Goal: Task Accomplishment & Management: Manage account settings

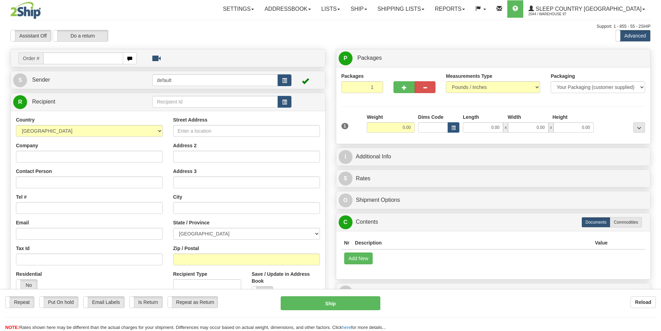
click at [101, 52] on input "text" at bounding box center [83, 58] width 80 height 12
type input "9000I089690"
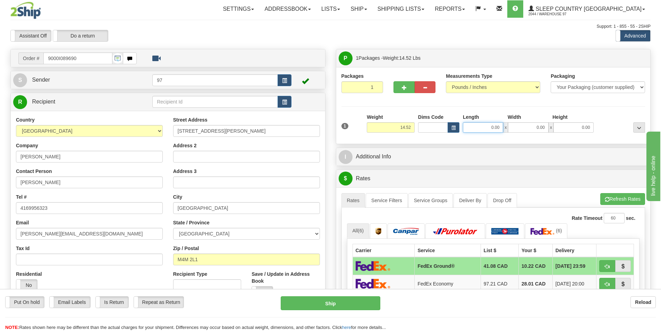
click at [474, 127] on input "0.00" at bounding box center [483, 127] width 40 height 10
type input "12.00"
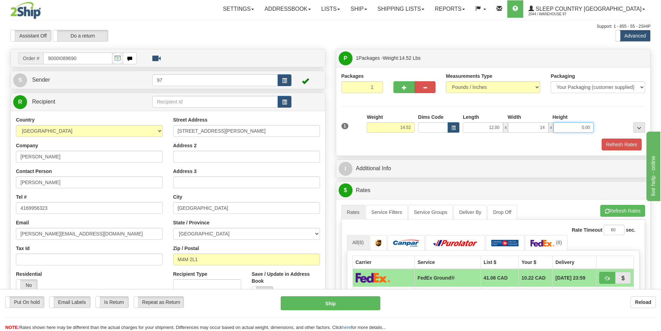
type input "14.00"
type input "0.00"
drag, startPoint x: 578, startPoint y: 130, endPoint x: 600, endPoint y: 133, distance: 23.1
click at [600, 133] on div "1 Weight 14.52 Dims Code x x" at bounding box center [493, 125] width 307 height 25
type input "7.00"
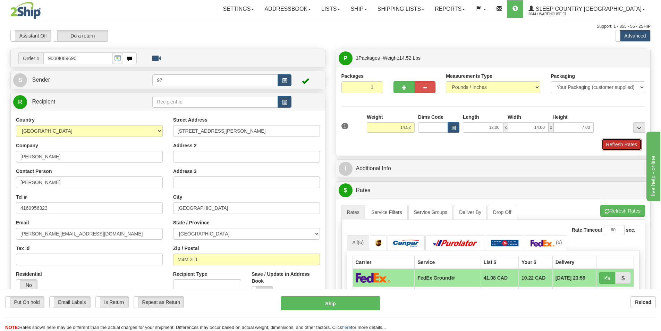
click at [615, 140] on button "Refresh Rates" at bounding box center [622, 144] width 40 height 12
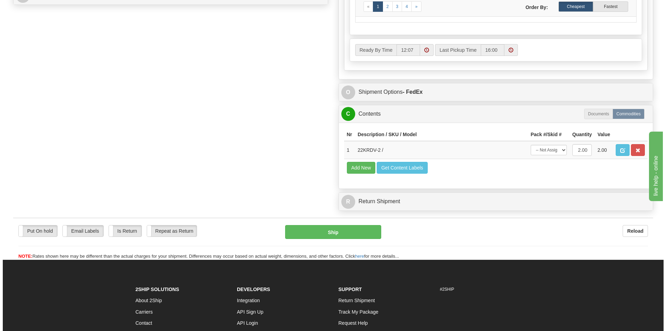
scroll to position [382, 0]
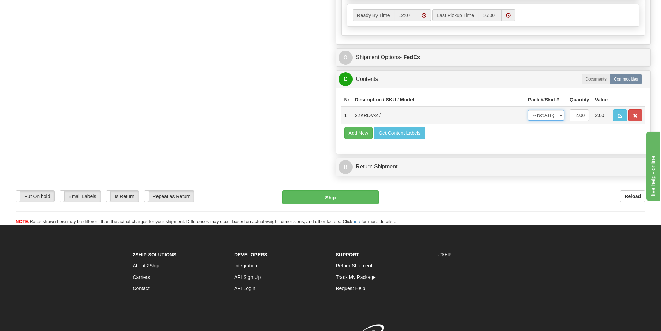
click at [547, 113] on select "-- Not Assigned -- Package 1" at bounding box center [546, 115] width 36 height 10
select select "0"
click at [528, 110] on select "-- Not Assigned -- Package 1" at bounding box center [546, 115] width 36 height 10
click at [319, 193] on button "Ship" at bounding box center [330, 197] width 96 height 14
type input "92"
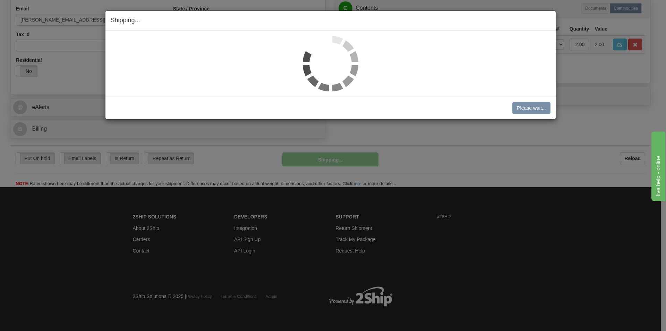
scroll to position [214, 0]
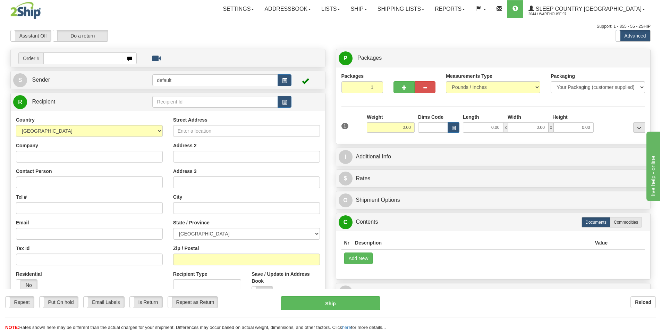
click at [90, 57] on input "text" at bounding box center [83, 58] width 80 height 12
type input "9000I094814"
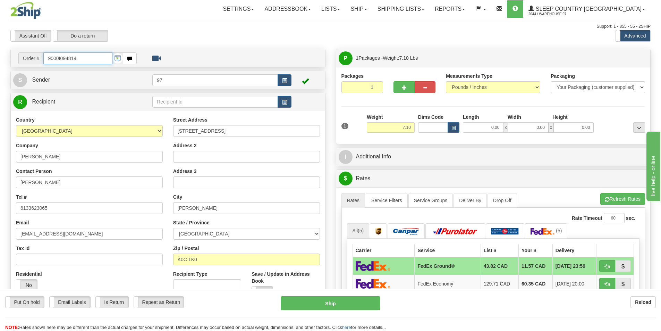
click at [91, 57] on input "9000I094814" at bounding box center [77, 58] width 69 height 12
click at [486, 125] on input "0.00" at bounding box center [483, 127] width 40 height 10
type input "7"
type input "11.00"
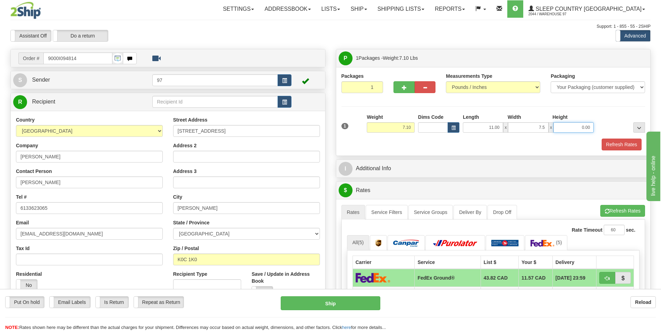
type input "7.50"
type input "3.00"
click at [602, 138] on button "Refresh Rates" at bounding box center [622, 144] width 40 height 12
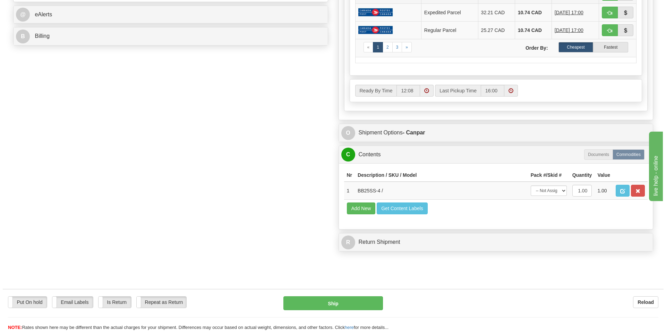
scroll to position [347, 0]
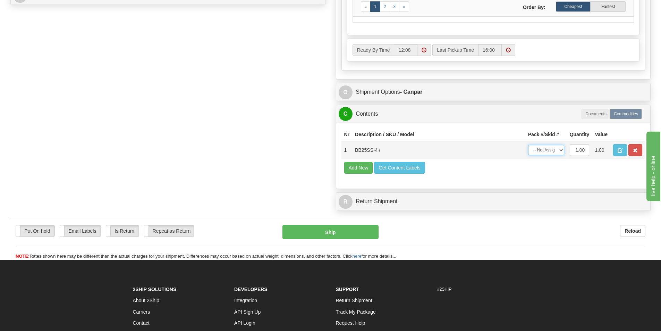
click at [538, 153] on select "-- Not Assigned -- Package 1" at bounding box center [546, 150] width 36 height 10
select select "0"
click at [528, 145] on select "-- Not Assigned -- Package 1" at bounding box center [546, 150] width 36 height 10
click at [364, 232] on button "Ship" at bounding box center [330, 232] width 96 height 14
type input "1"
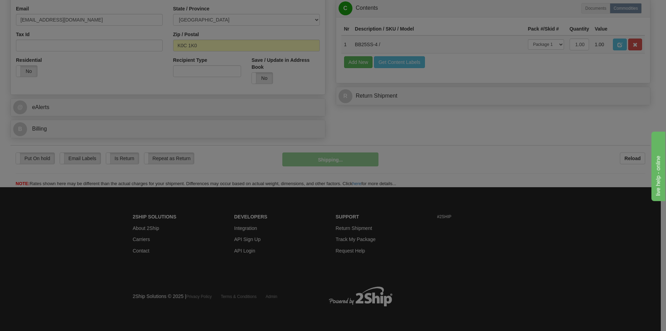
scroll to position [214, 0]
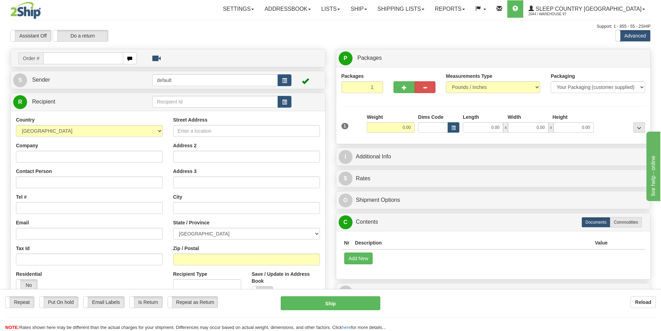
click at [99, 55] on input "text" at bounding box center [83, 58] width 80 height 12
type input "9000I094183"
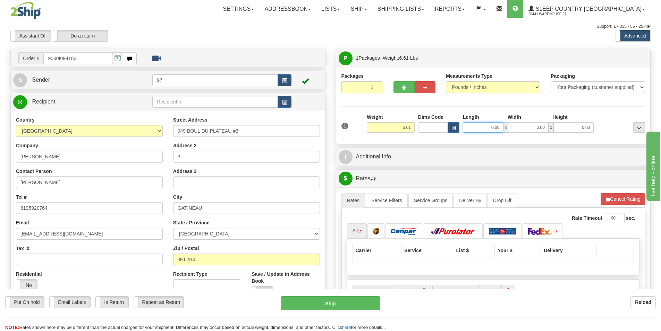
click at [489, 132] on input "0.00" at bounding box center [483, 127] width 40 height 10
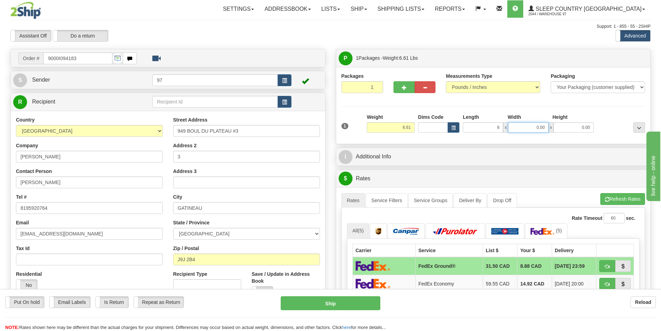
type input "8.00"
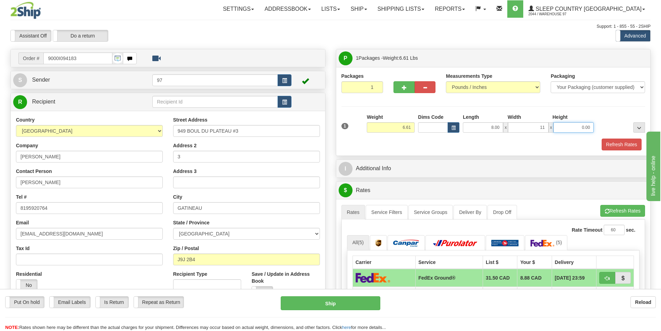
type input "11.00"
type input "4.00"
click at [602, 138] on button "Refresh Rates" at bounding box center [622, 144] width 40 height 12
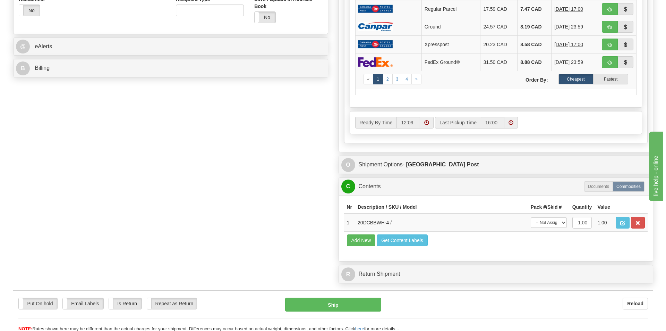
scroll to position [312, 0]
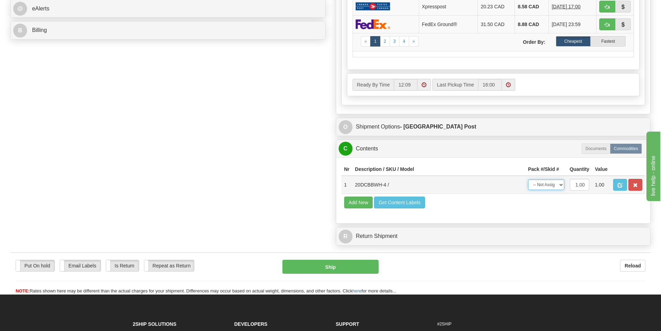
click at [542, 186] on select "-- Not Assigned -- Package 1" at bounding box center [546, 184] width 36 height 10
select select "0"
click at [528, 179] on select "-- Not Assigned -- Package 1" at bounding box center [546, 184] width 36 height 10
click at [366, 261] on button "Ship" at bounding box center [330, 266] width 96 height 14
type input "DOM.EP"
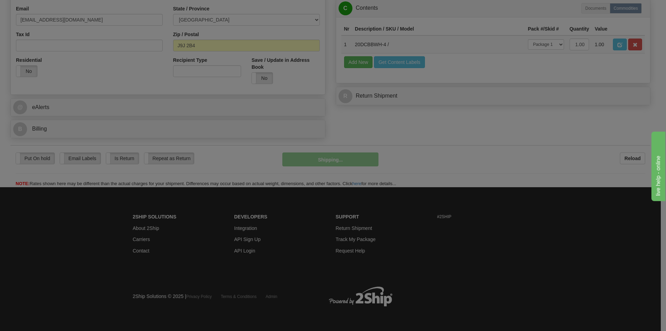
scroll to position [214, 0]
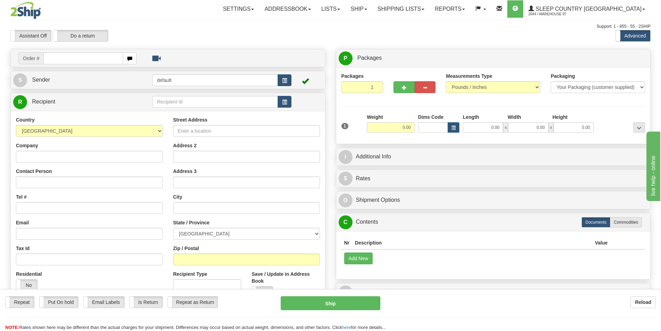
click at [92, 54] on input "text" at bounding box center [83, 58] width 80 height 12
type input "9000I094178"
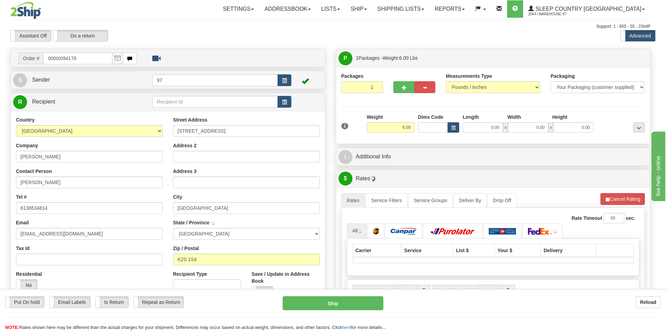
type input "STITTSVILLE"
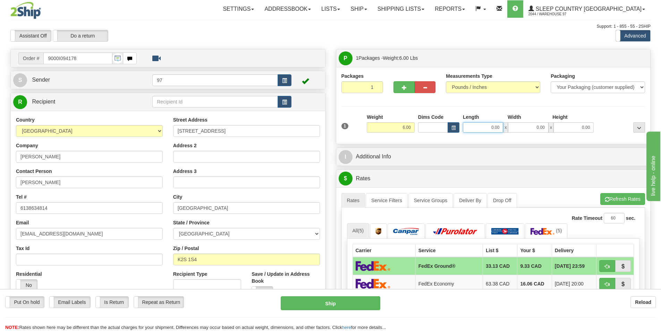
click at [482, 131] on input "0.00" at bounding box center [483, 127] width 40 height 10
type input "7.00"
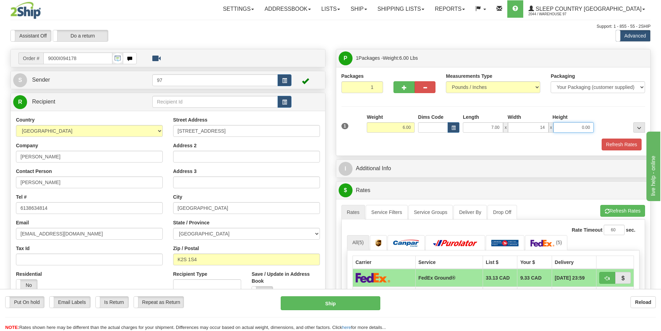
type input "14.00"
click at [602, 138] on button "Refresh Rates" at bounding box center [622, 144] width 40 height 12
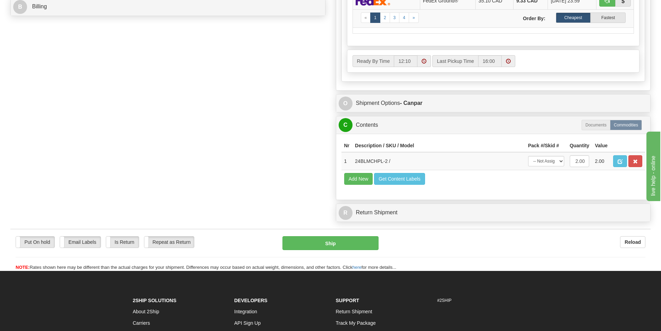
scroll to position [347, 0]
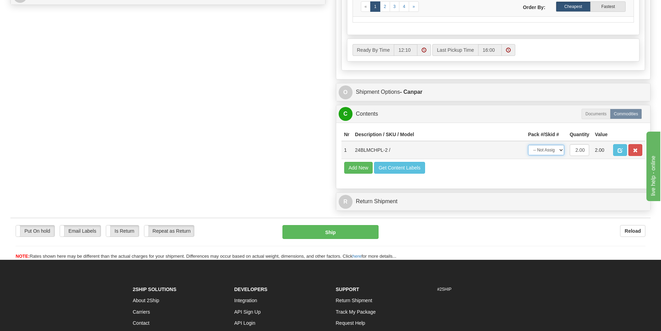
click at [539, 153] on select "-- Not Assigned -- Package 1" at bounding box center [546, 150] width 36 height 10
select select "0"
click at [528, 145] on select "-- Not Assigned -- Package 1" at bounding box center [546, 150] width 36 height 10
click at [360, 233] on button "Ship" at bounding box center [330, 232] width 96 height 14
type input "1"
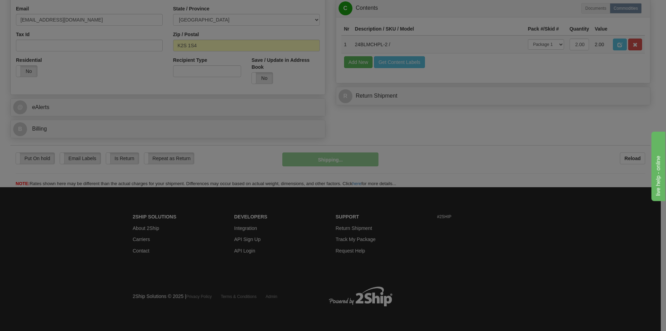
scroll to position [214, 0]
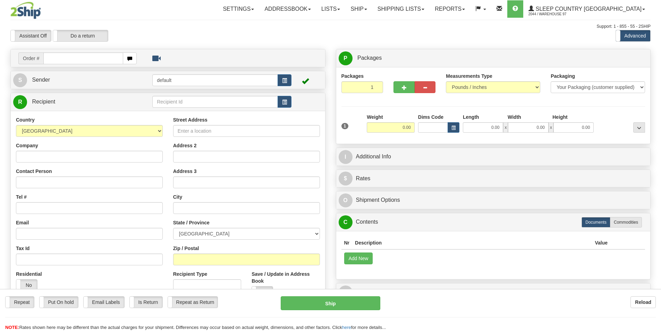
click at [108, 62] on input "text" at bounding box center [83, 58] width 80 height 12
type input "9000I093177"
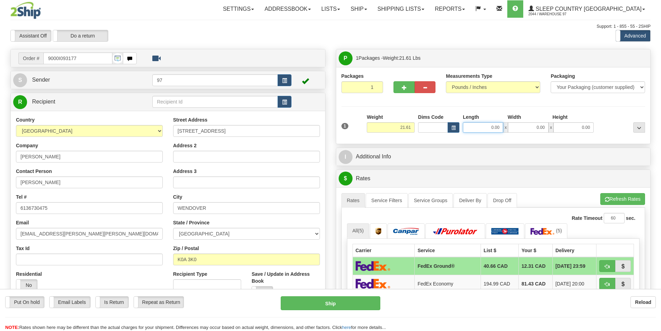
click at [473, 128] on input "0.00" at bounding box center [483, 127] width 40 height 10
type input "23.00"
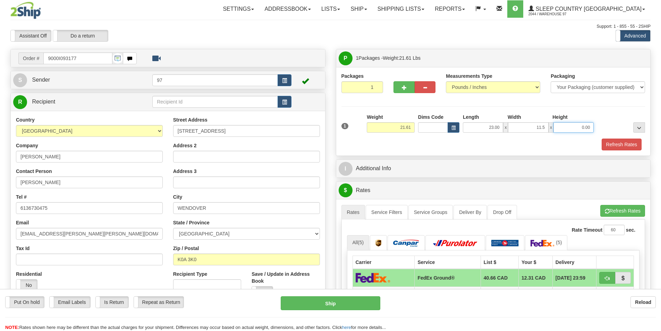
type input "11.50"
type input "13.00"
click at [602, 138] on button "Refresh Rates" at bounding box center [622, 144] width 40 height 12
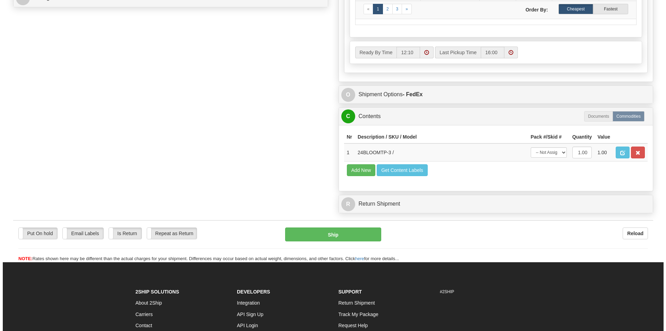
scroll to position [347, 0]
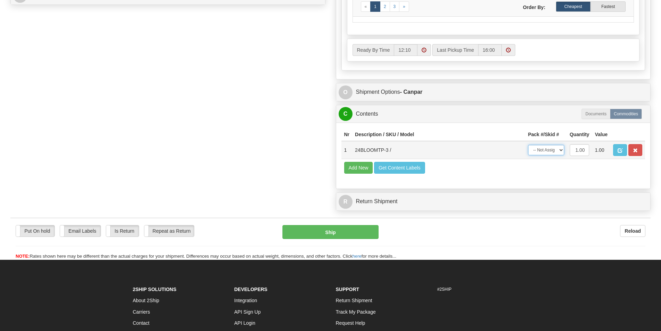
click at [538, 152] on select "-- Not Assigned -- Package 1" at bounding box center [546, 150] width 36 height 10
select select "0"
click at [528, 145] on select "-- Not Assigned -- Package 1" at bounding box center [546, 150] width 36 height 10
click at [344, 231] on button "Ship" at bounding box center [330, 232] width 96 height 14
type input "1"
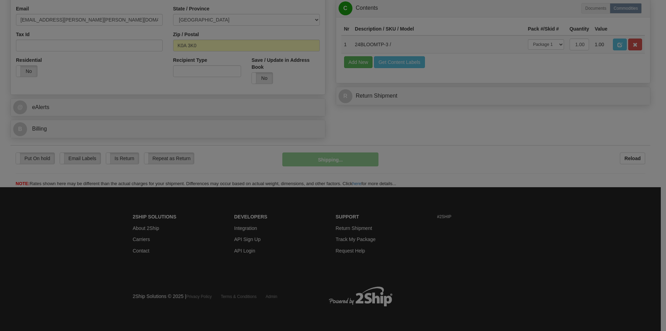
scroll to position [214, 0]
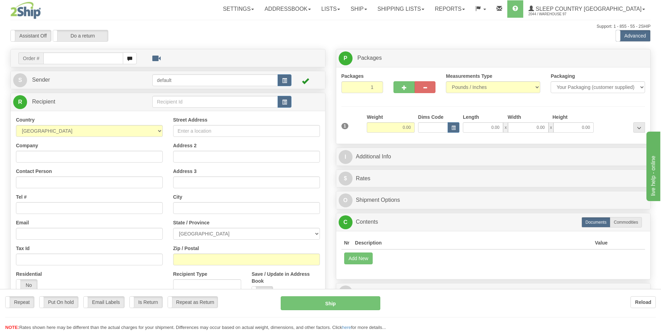
click at [84, 57] on div at bounding box center [330, 165] width 661 height 331
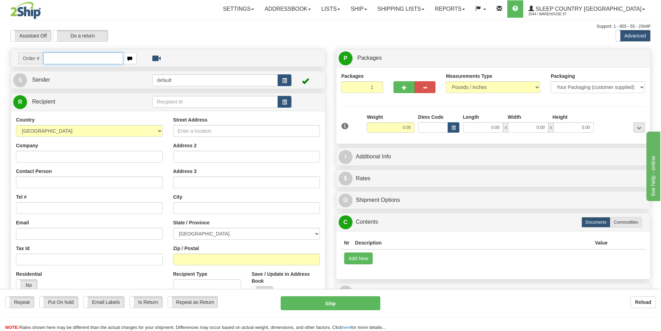
click at [84, 57] on input "text" at bounding box center [83, 58] width 80 height 12
type input "9002I093161"
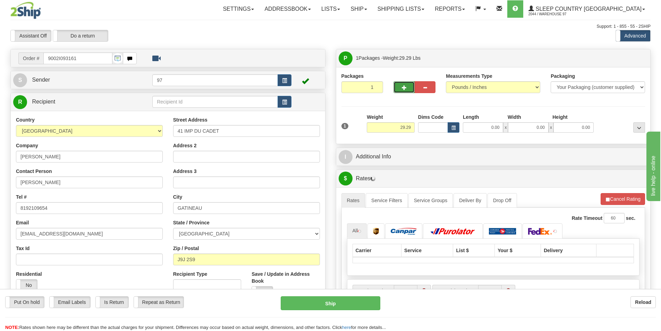
click at [403, 84] on button "button" at bounding box center [403, 87] width 21 height 12
type input "2"
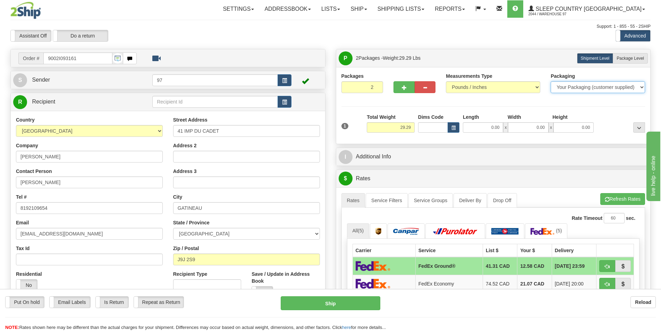
click at [582, 88] on select "Your Packaging (customer supplied) Envelope (carrier supplied) Pack (carrier su…" at bounding box center [598, 87] width 94 height 12
drag, startPoint x: 582, startPoint y: 88, endPoint x: 561, endPoint y: 87, distance: 21.9
click at [582, 88] on select "Your Packaging (customer supplied) Envelope (carrier supplied) Pack (carrier su…" at bounding box center [598, 87] width 94 height 12
click at [505, 76] on div "Measurements Type Pounds / Inches Kilograms / Centimeters" at bounding box center [493, 83] width 94 height 20
click at [620, 62] on label "Package Level Pack.." at bounding box center [630, 58] width 35 height 10
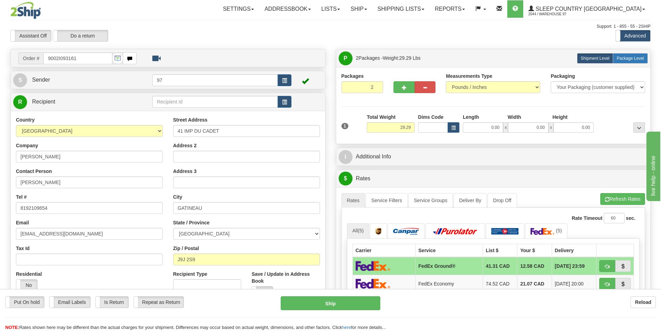
radio input "true"
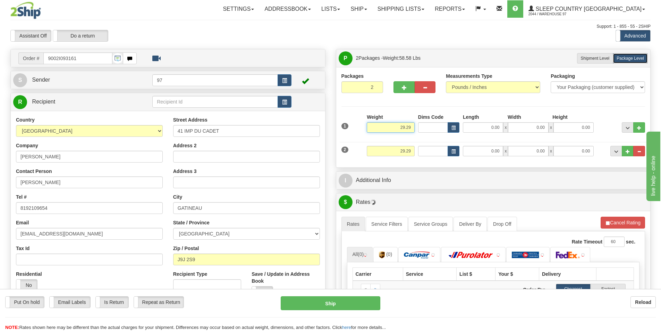
drag, startPoint x: 395, startPoint y: 127, endPoint x: 428, endPoint y: 127, distance: 32.6
click at [428, 127] on div "1 Weight 29.29 Dims Code x x" at bounding box center [493, 125] width 307 height 25
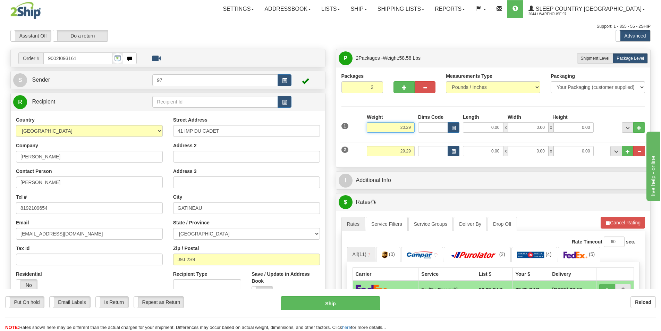
type input "20.29"
type input "5.00"
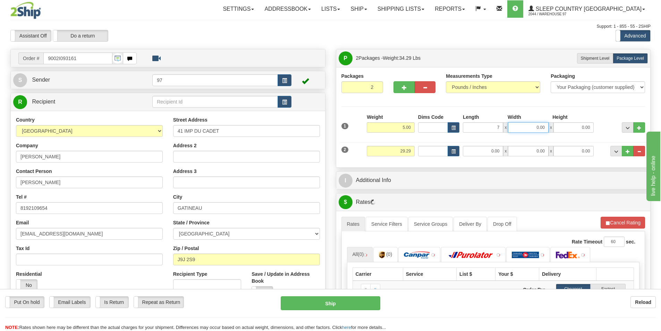
type input "7.00"
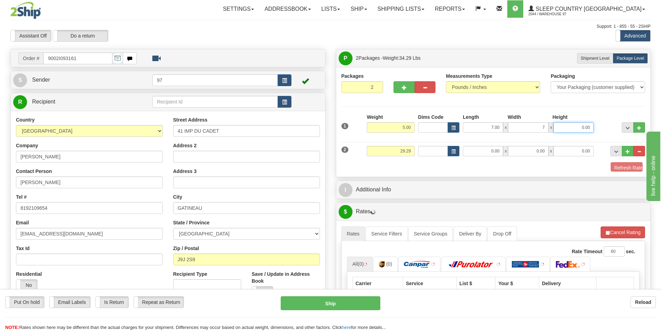
type input "7.00"
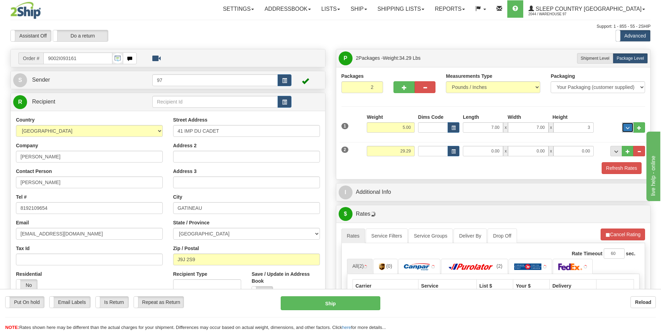
type input "3.00"
type input "24.29"
type input "15.00"
type input "36.00"
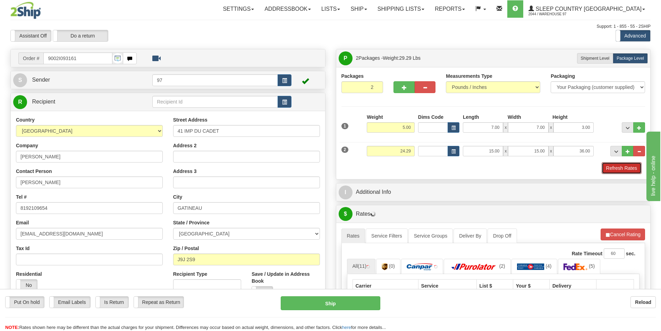
click at [602, 162] on button "Refresh Rates" at bounding box center [622, 168] width 40 height 12
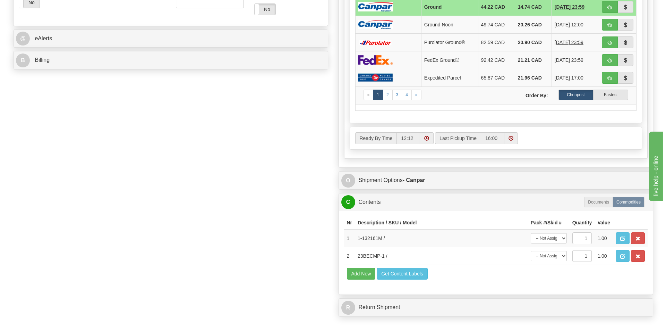
scroll to position [347, 0]
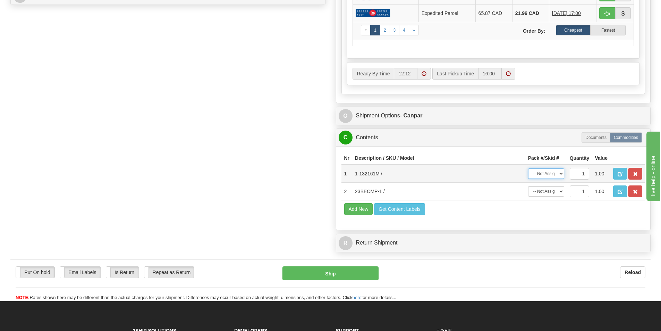
click at [534, 172] on select "-- Not Assigned -- Package 1 Package 2" at bounding box center [546, 173] width 36 height 10
select select "1"
click at [528, 168] on select "-- Not Assigned -- Package 1 Package 2" at bounding box center [546, 173] width 36 height 10
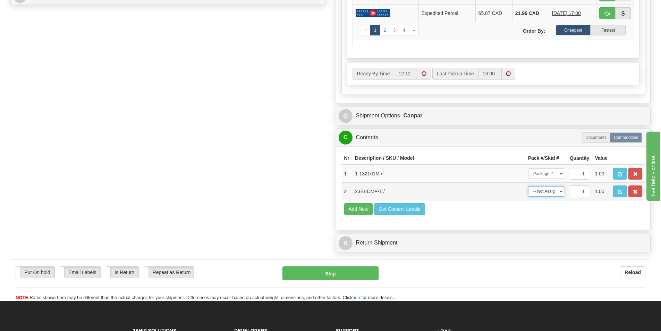
click at [544, 193] on select "-- Not Assigned -- Package 1 Package 2" at bounding box center [546, 191] width 36 height 10
select select "0"
click at [528, 186] on select "-- Not Assigned -- Package 1 Package 2" at bounding box center [546, 191] width 36 height 10
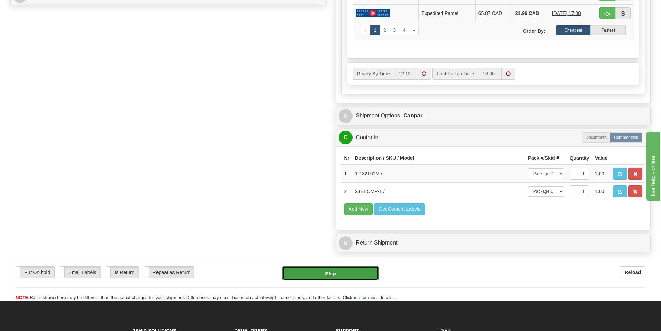
click at [327, 272] on button "Ship" at bounding box center [330, 273] width 96 height 14
type input "1"
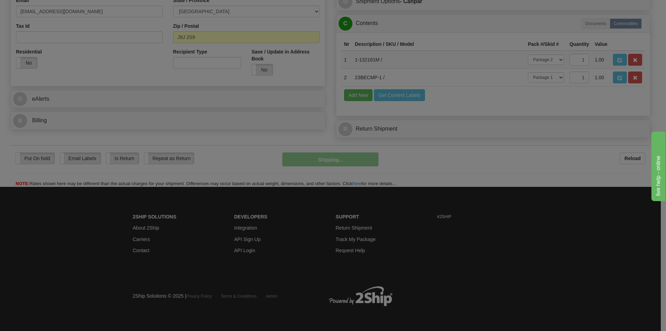
scroll to position [222, 0]
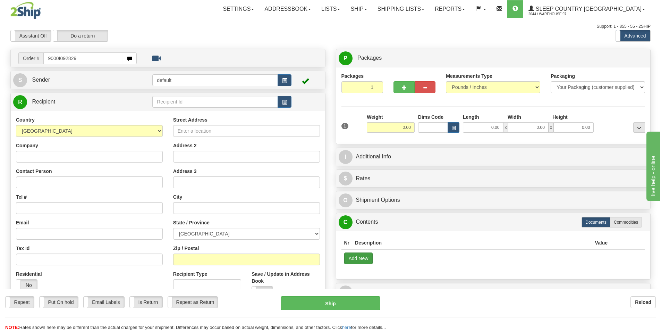
type input "9000I092829"
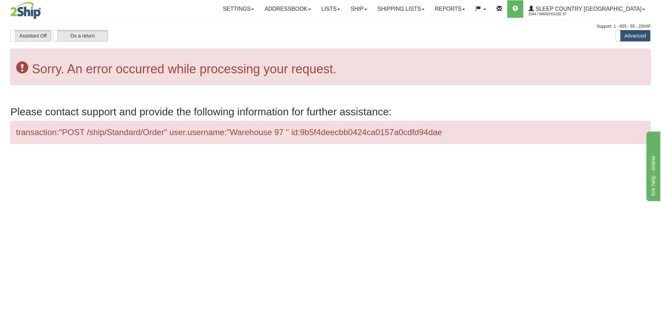
click at [24, 15] on img at bounding box center [25, 10] width 31 height 17
click at [26, 14] on img at bounding box center [25, 10] width 31 height 17
click at [26, 13] on img at bounding box center [25, 10] width 31 height 17
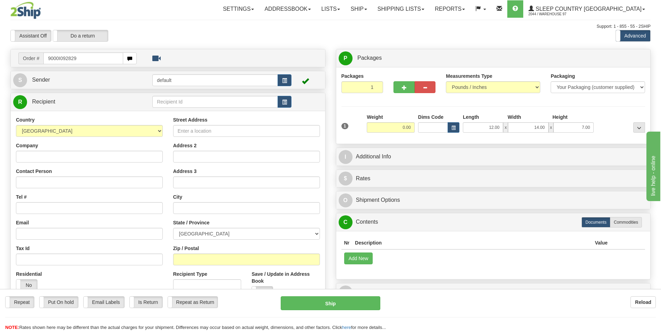
type input "9000I092829"
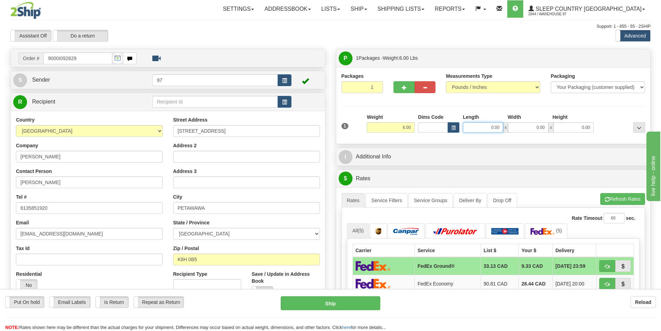
click at [476, 130] on input "0.00" at bounding box center [483, 127] width 40 height 10
type input "7.00"
click at [528, 129] on input "0.00" at bounding box center [528, 127] width 40 height 10
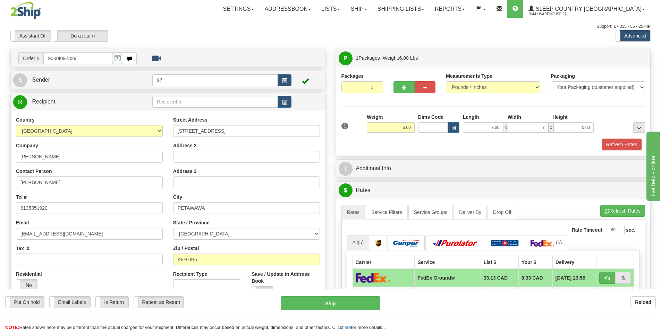
type input "7.00"
click at [579, 133] on div "1 Weight 6.00 Dims Code 7.00" at bounding box center [493, 125] width 307 height 25
click at [577, 130] on input "0.00" at bounding box center [573, 127] width 40 height 10
type input "14.00"
click at [610, 139] on button "Refresh Rates" at bounding box center [622, 144] width 40 height 12
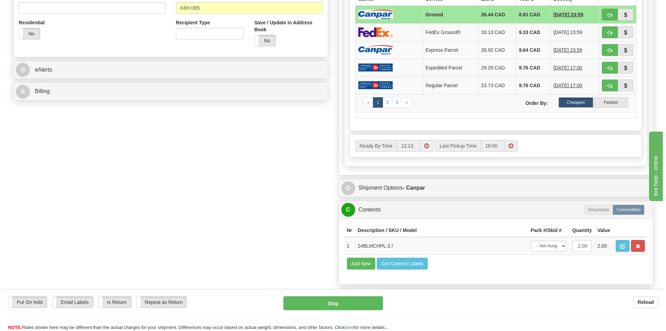
scroll to position [312, 0]
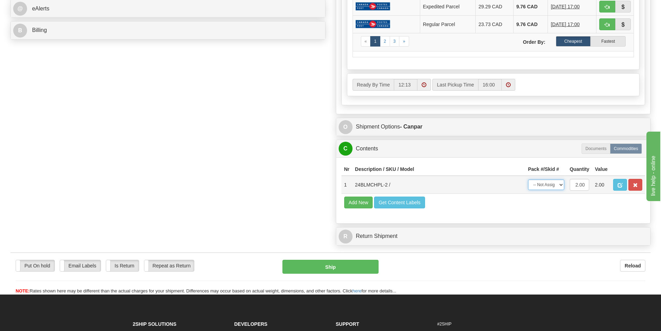
click at [552, 181] on select "-- Not Assigned -- Package 1" at bounding box center [546, 184] width 36 height 10
select select "0"
click at [528, 179] on select "-- Not Assigned -- Package 1" at bounding box center [546, 184] width 36 height 10
click at [358, 266] on button "Ship" at bounding box center [330, 266] width 96 height 14
type input "1"
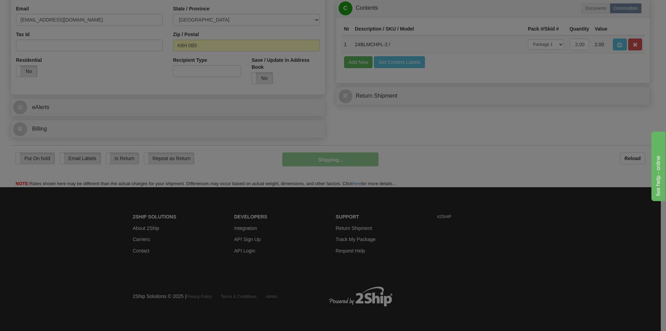
scroll to position [214, 0]
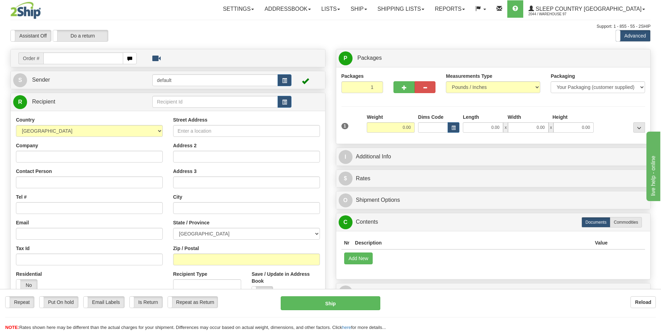
click at [71, 60] on input "text" at bounding box center [83, 58] width 80 height 12
type input "9000I092334"
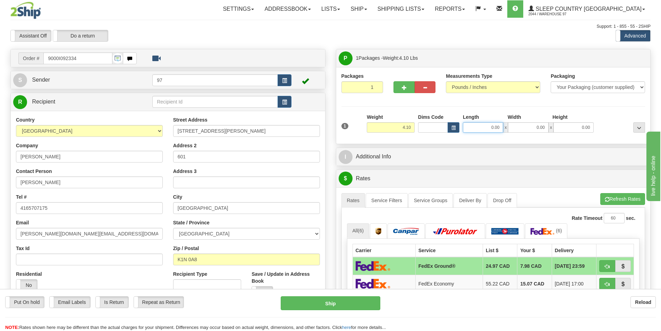
click at [471, 127] on input "0.00" at bounding box center [483, 127] width 40 height 10
type input "7.00"
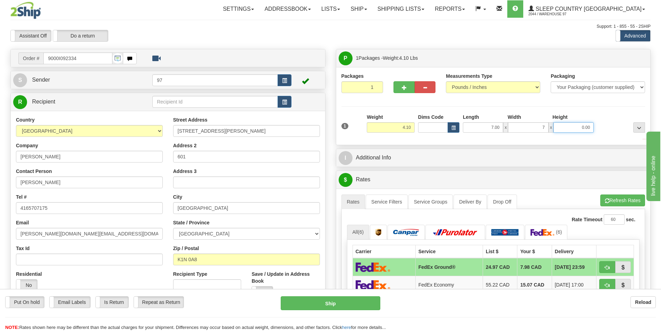
type input "7.00"
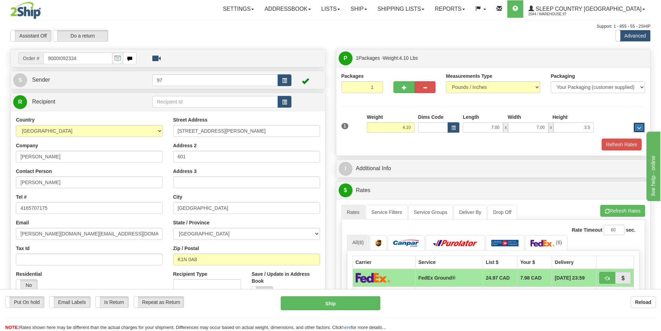
type input "3.50"
click at [602, 138] on button "Refresh Rates" at bounding box center [622, 144] width 40 height 12
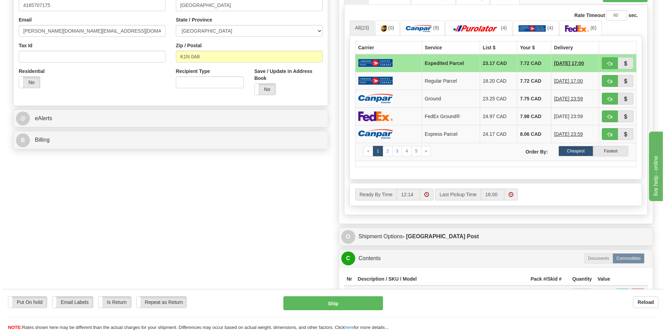
scroll to position [243, 0]
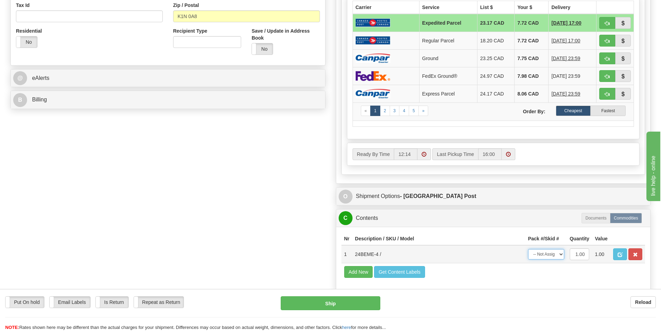
click at [546, 259] on select "-- Not Assigned -- Package 1" at bounding box center [546, 254] width 36 height 10
select select "0"
click at [528, 249] on select "-- Not Assigned -- Package 1" at bounding box center [546, 254] width 36 height 10
click at [353, 297] on button "Ship" at bounding box center [331, 303] width 100 height 14
type input "DOM.EP"
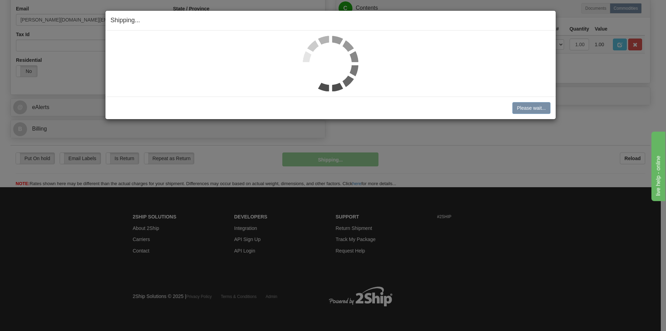
scroll to position [214, 0]
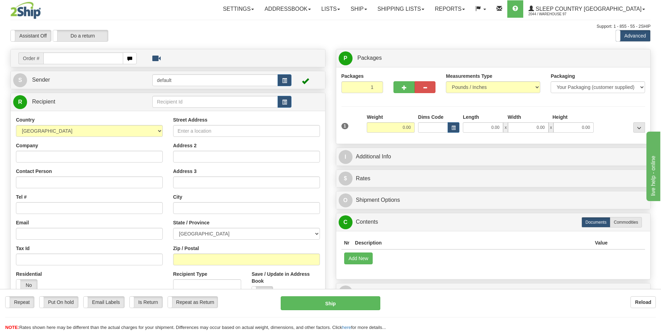
click at [101, 63] on input "text" at bounding box center [83, 58] width 80 height 12
type input "9008I057922"
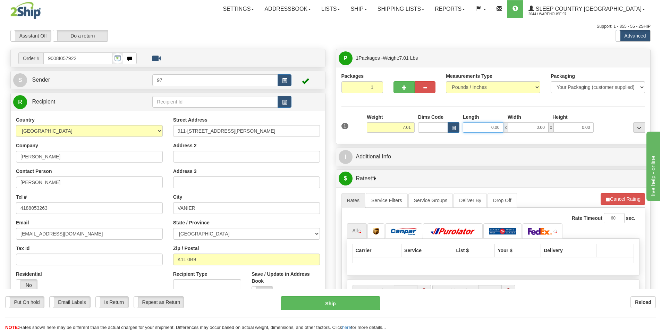
click at [482, 132] on input "0.00" at bounding box center [483, 127] width 40 height 10
type input "18.00"
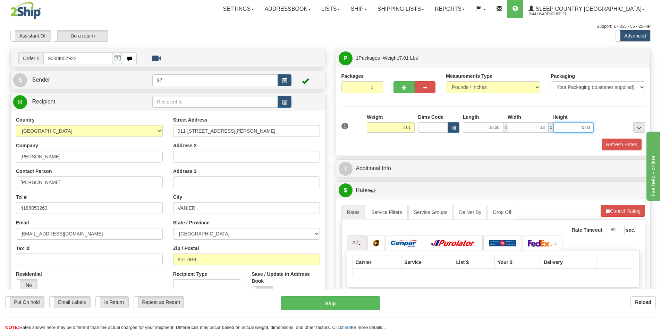
type input "18.00"
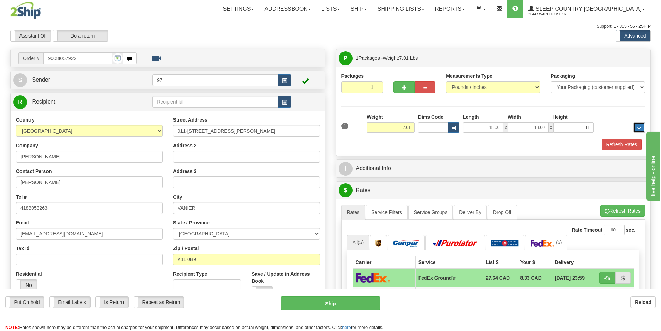
type input "11.00"
click at [602, 138] on button "Refresh Rates" at bounding box center [622, 144] width 40 height 12
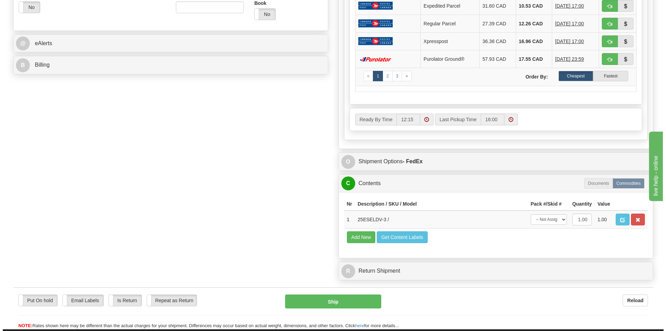
scroll to position [347, 0]
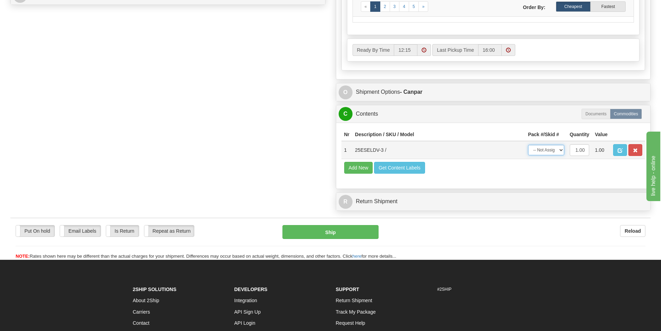
click at [559, 154] on select "-- Not Assigned -- Package 1" at bounding box center [546, 150] width 36 height 10
select select "0"
click at [528, 145] on select "-- Not Assigned -- Package 1" at bounding box center [546, 150] width 36 height 10
click at [346, 234] on button "Ship" at bounding box center [330, 232] width 96 height 14
type input "1"
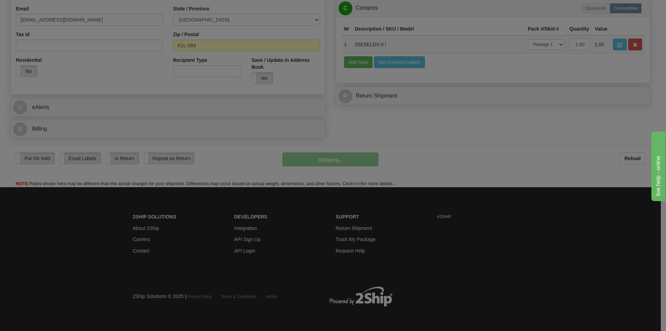
scroll to position [214, 0]
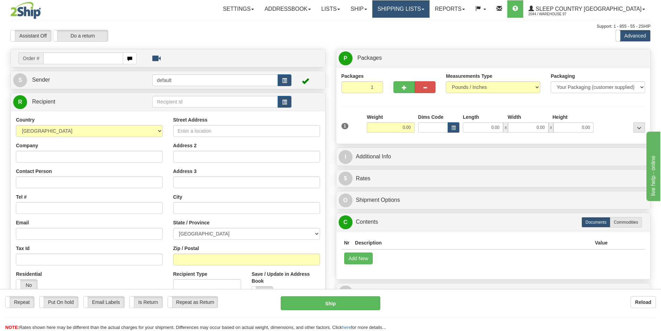
click at [429, 3] on link "Shipping lists" at bounding box center [400, 8] width 57 height 17
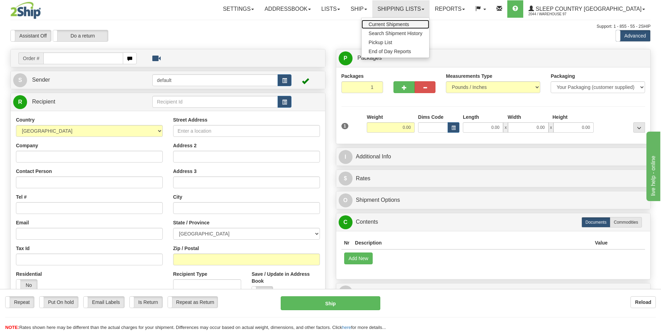
click at [409, 23] on span "Current Shipments" at bounding box center [388, 25] width 41 height 6
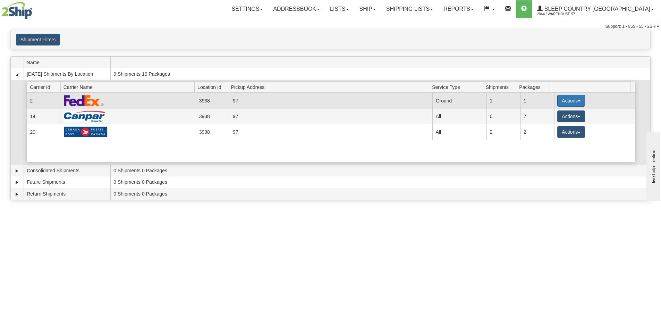
click at [571, 100] on button "Actions" at bounding box center [571, 101] width 28 height 12
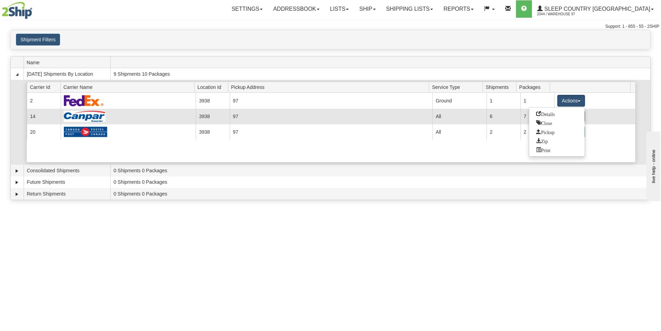
click at [566, 116] on link "Details" at bounding box center [557, 113] width 56 height 9
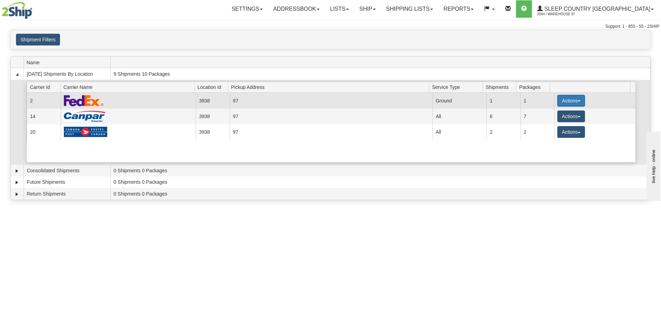
click at [569, 100] on button "Actions" at bounding box center [571, 101] width 28 height 12
click at [556, 120] on link "Close" at bounding box center [557, 122] width 56 height 9
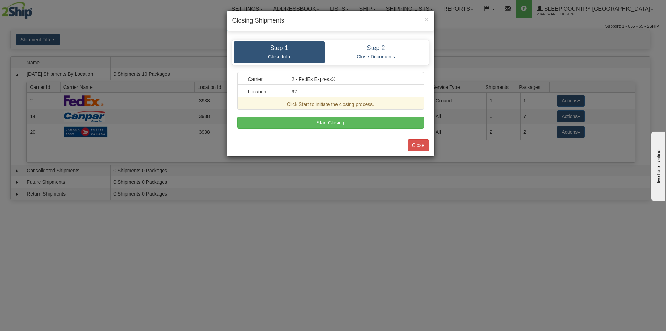
click at [303, 129] on div "Step 1 Close Info Step 2 Close Documents Carrier 2 - FedEx Express® Location 97…" at bounding box center [330, 83] width 207 height 99
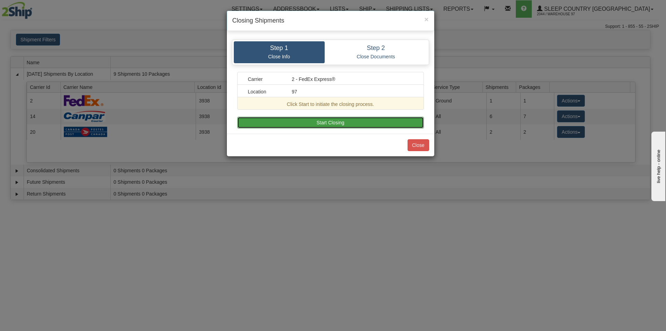
click at [305, 123] on button "Start Closing" at bounding box center [330, 123] width 187 height 12
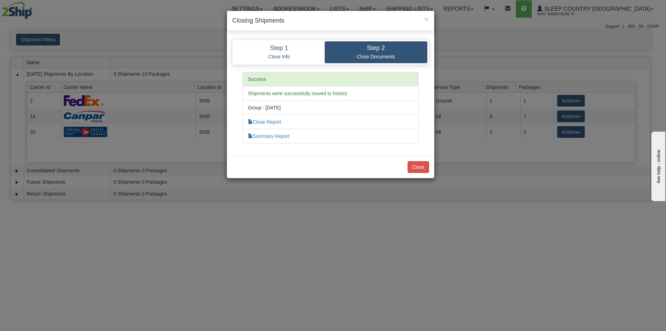
click at [412, 160] on div "Close" at bounding box center [330, 166] width 207 height 23
click at [413, 162] on button "Close" at bounding box center [419, 167] width 22 height 12
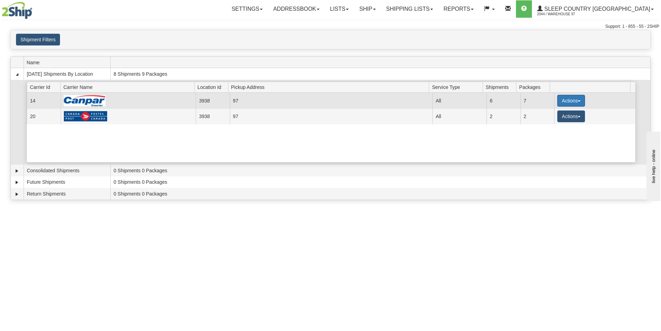
click at [566, 99] on button "Actions" at bounding box center [571, 101] width 28 height 12
click at [548, 120] on span "Close" at bounding box center [544, 122] width 16 height 5
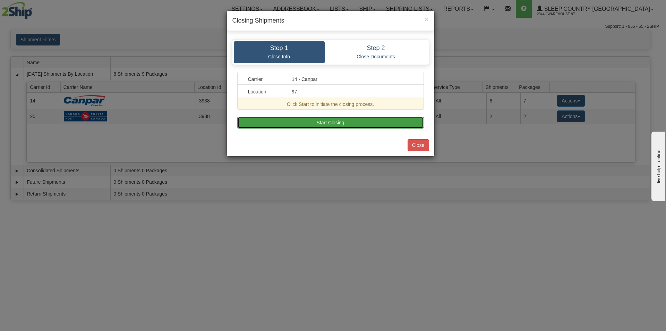
click at [374, 122] on button "Start Closing" at bounding box center [330, 123] width 187 height 12
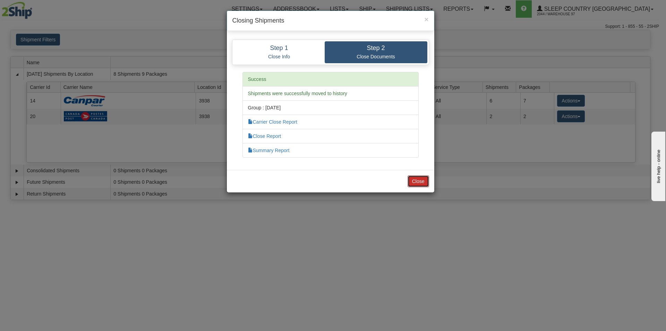
click at [421, 182] on button "Close" at bounding box center [419, 181] width 22 height 12
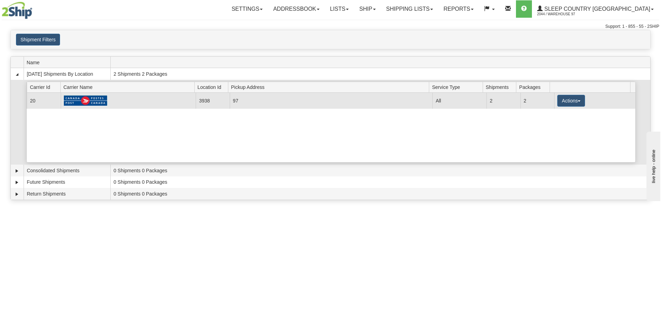
click at [558, 107] on td "Actions Details Close Pickup Zip Print" at bounding box center [594, 101] width 81 height 16
click at [559, 102] on button "Actions" at bounding box center [571, 101] width 28 height 12
click at [554, 122] on link "Close" at bounding box center [557, 122] width 56 height 9
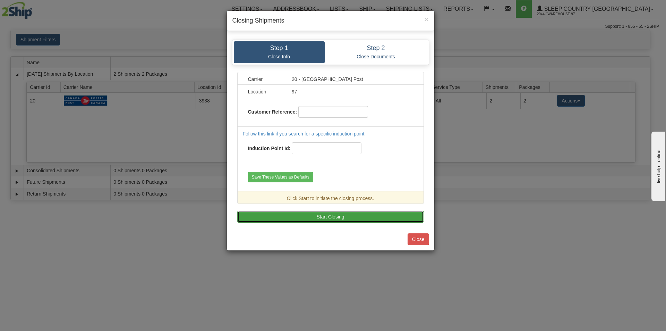
click at [307, 212] on button "Start Closing" at bounding box center [330, 217] width 187 height 12
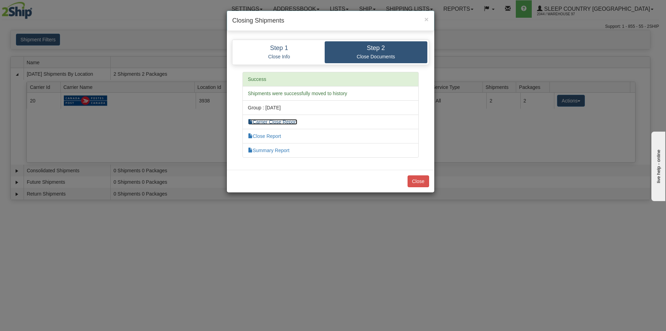
click at [295, 124] on link "Carrier Close Report" at bounding box center [272, 122] width 49 height 6
click at [419, 179] on button "Close" at bounding box center [419, 181] width 22 height 12
